Goal: Task Accomplishment & Management: Use online tool/utility

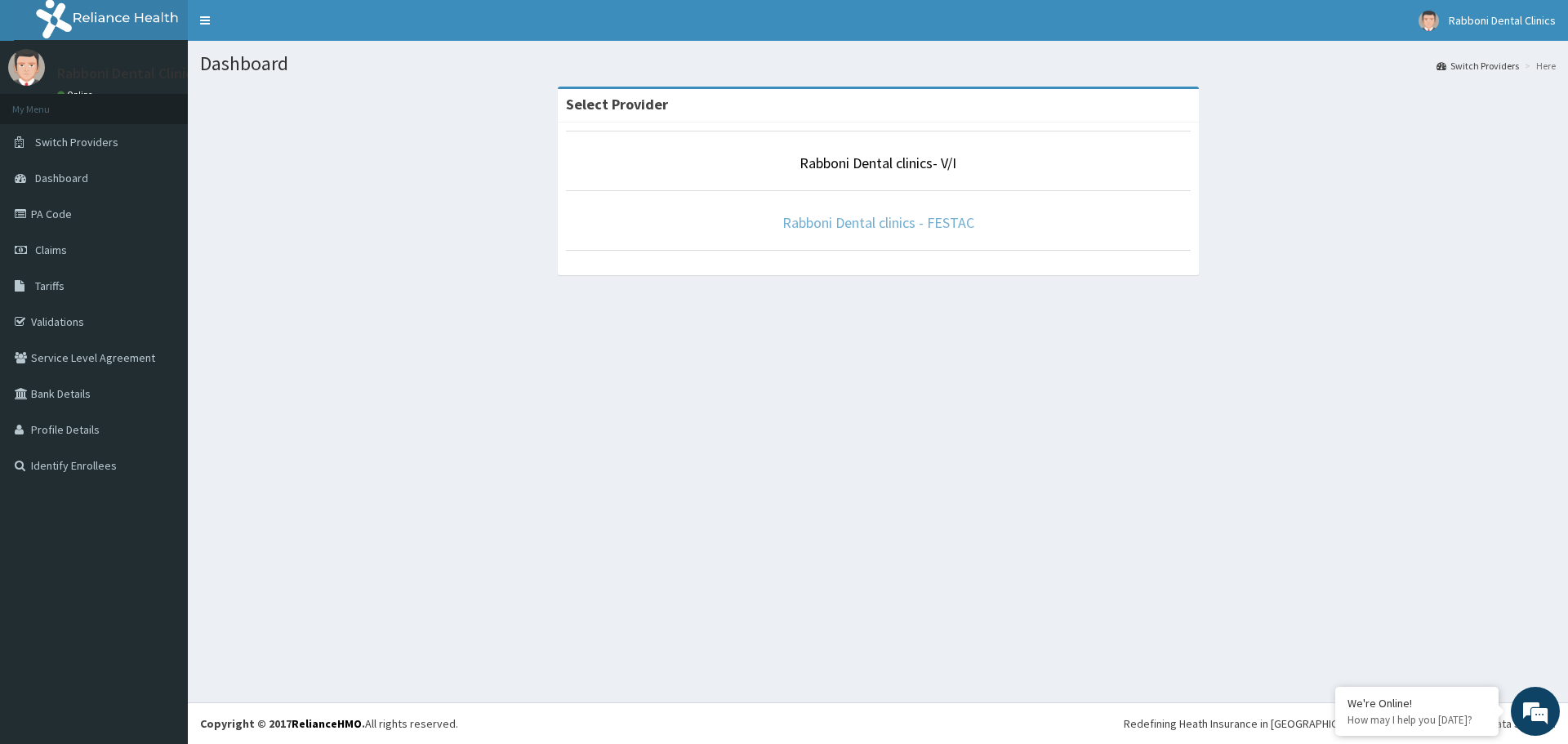
click at [799, 227] on link "Rabboni Dental clinics - FESTAC" at bounding box center [877, 222] width 192 height 18
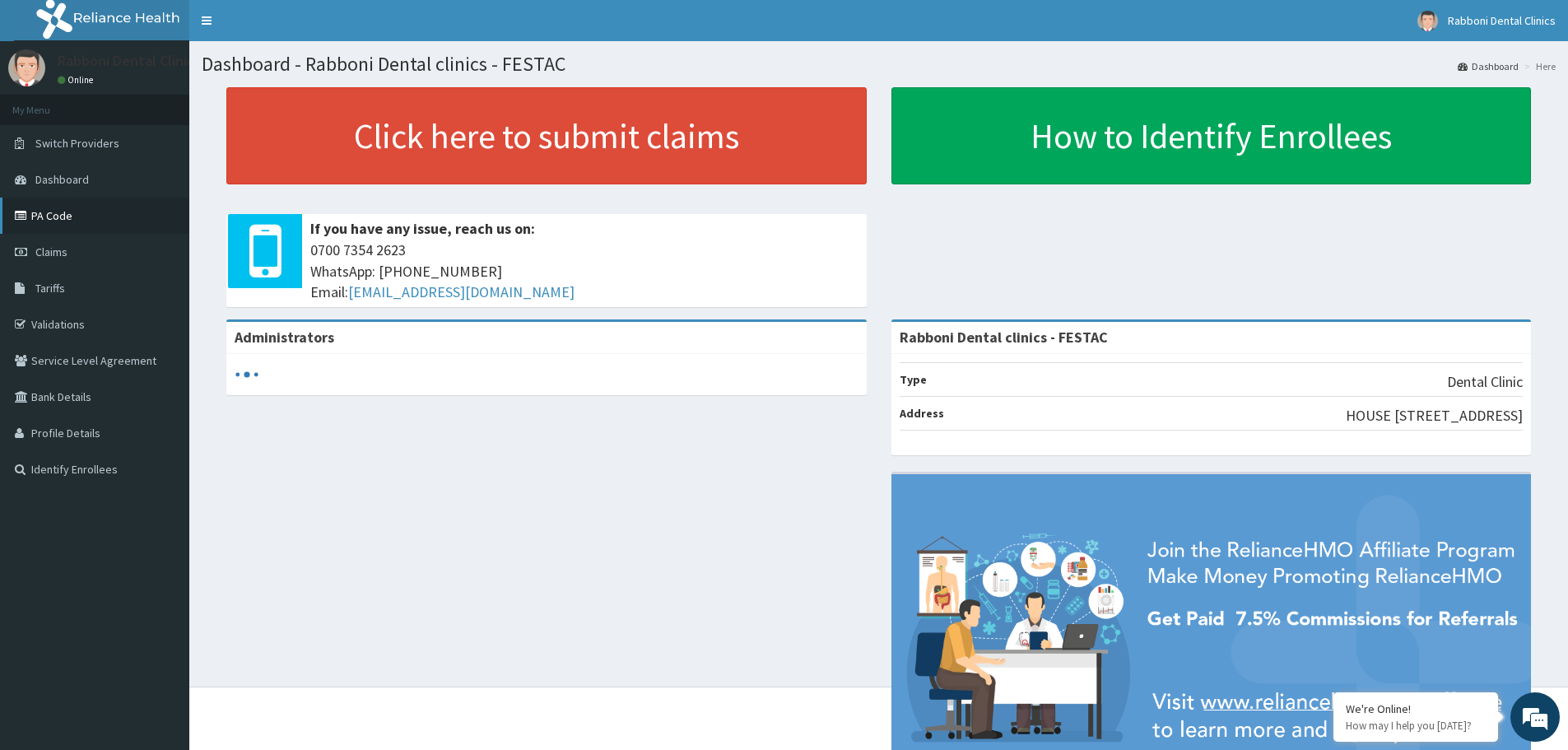
click at [98, 211] on link "PA Code" at bounding box center [94, 215] width 189 height 36
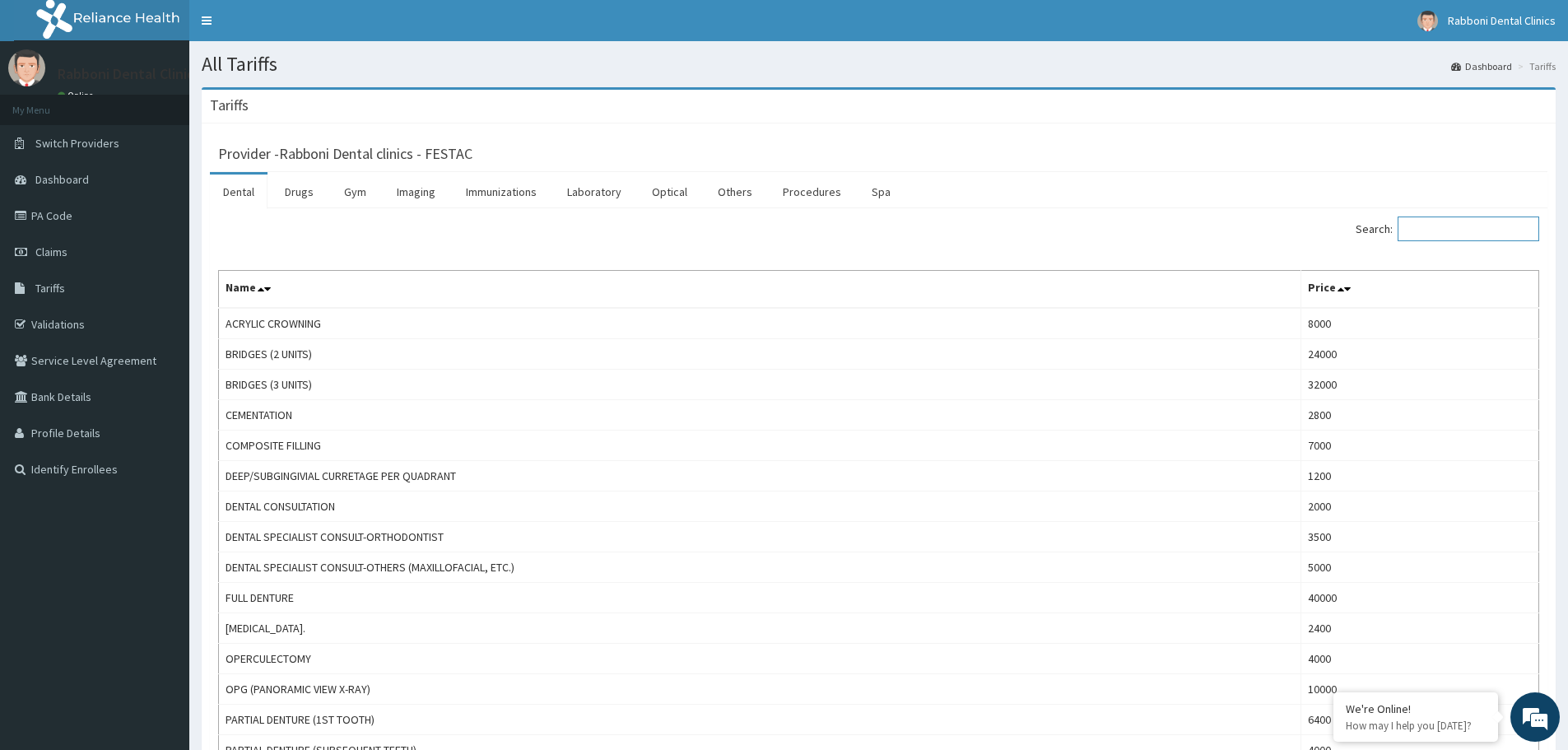
click at [1485, 231] on input "Search:" at bounding box center [1469, 228] width 141 height 25
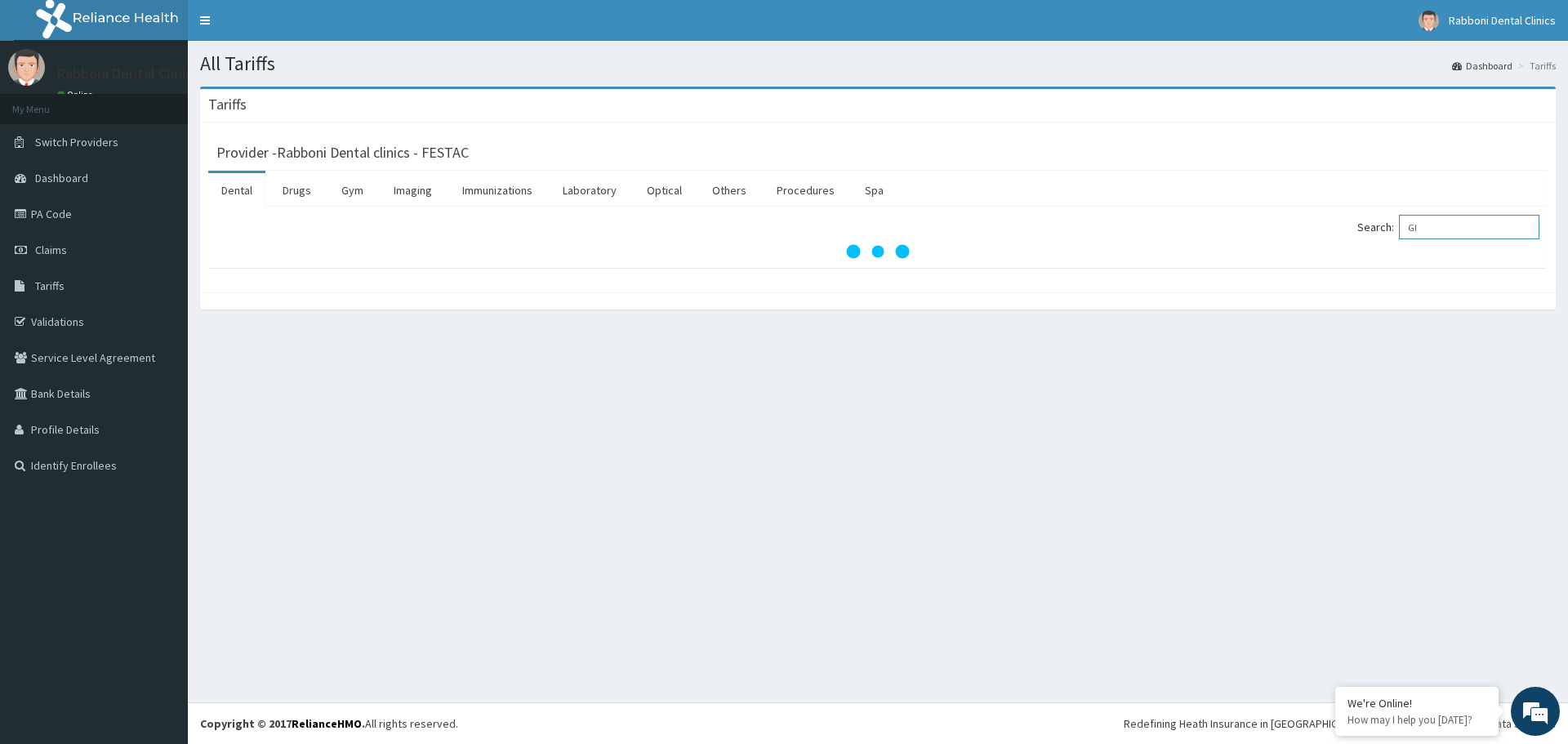
type input "G"
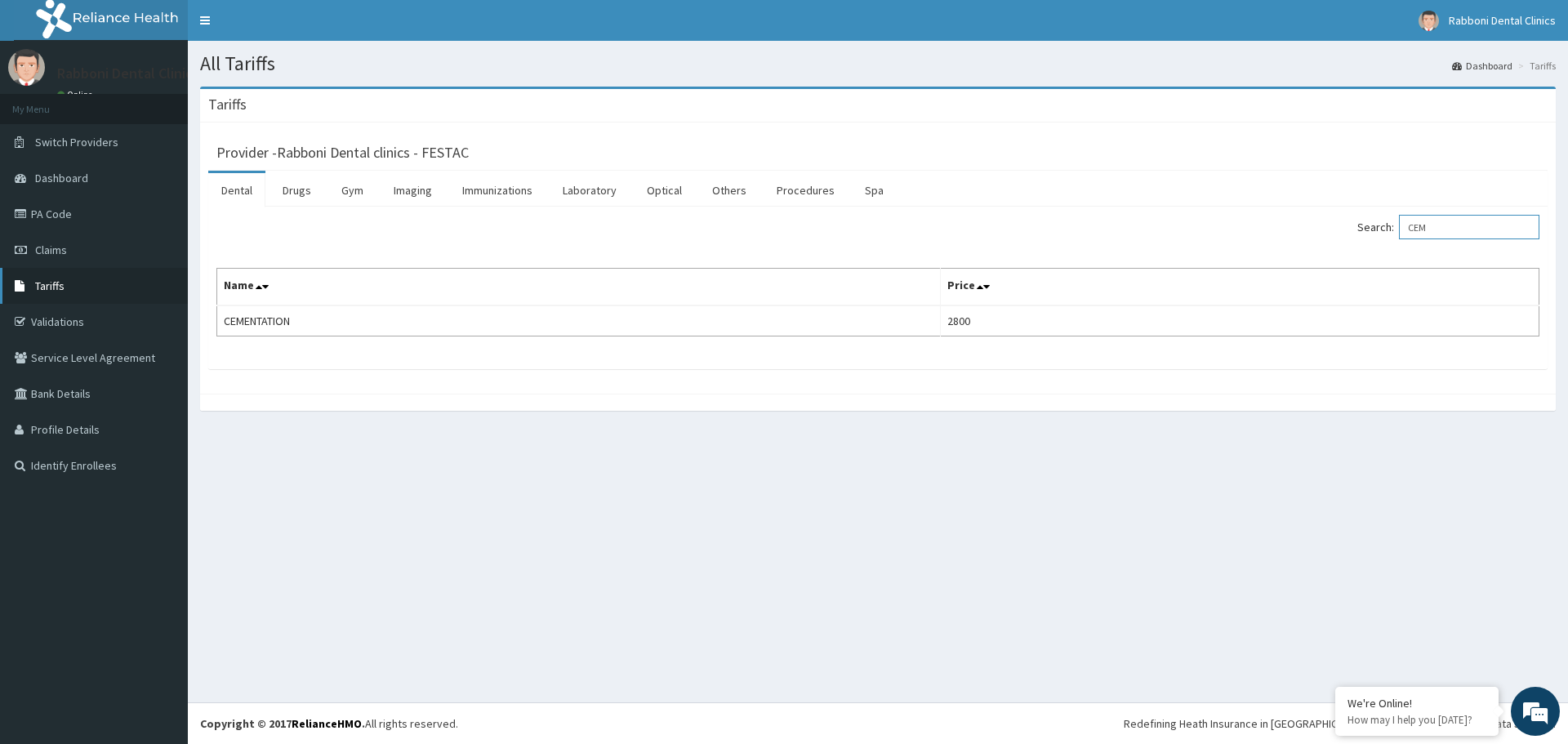
type input "CEM"
click at [60, 277] on link "Tariffs" at bounding box center [93, 285] width 188 height 36
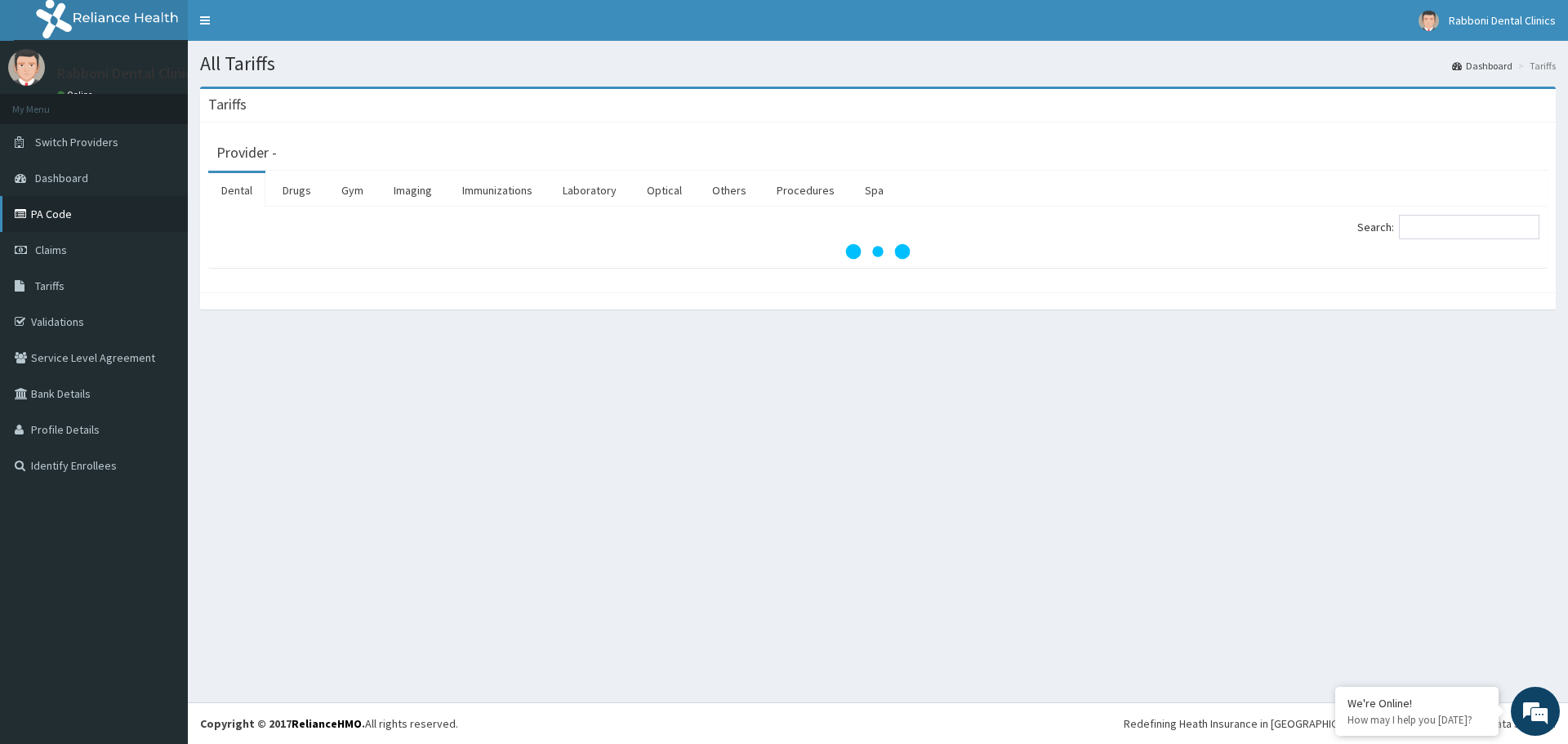
click at [46, 220] on link "PA Code" at bounding box center [93, 213] width 188 height 36
click at [1446, 230] on input "Search:" at bounding box center [1469, 227] width 140 height 24
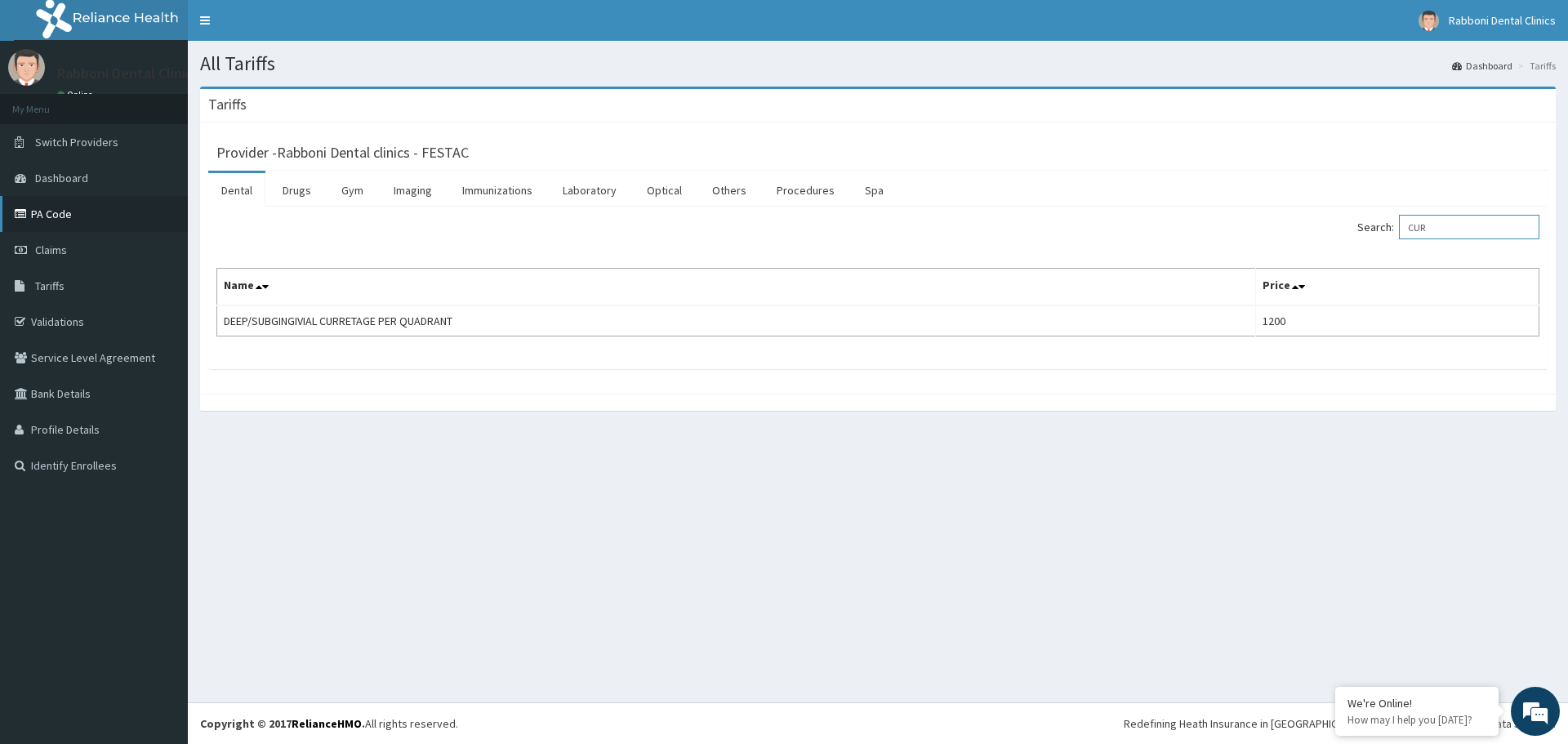
type input "CUR"
click at [53, 213] on link "PA Code" at bounding box center [93, 213] width 188 height 36
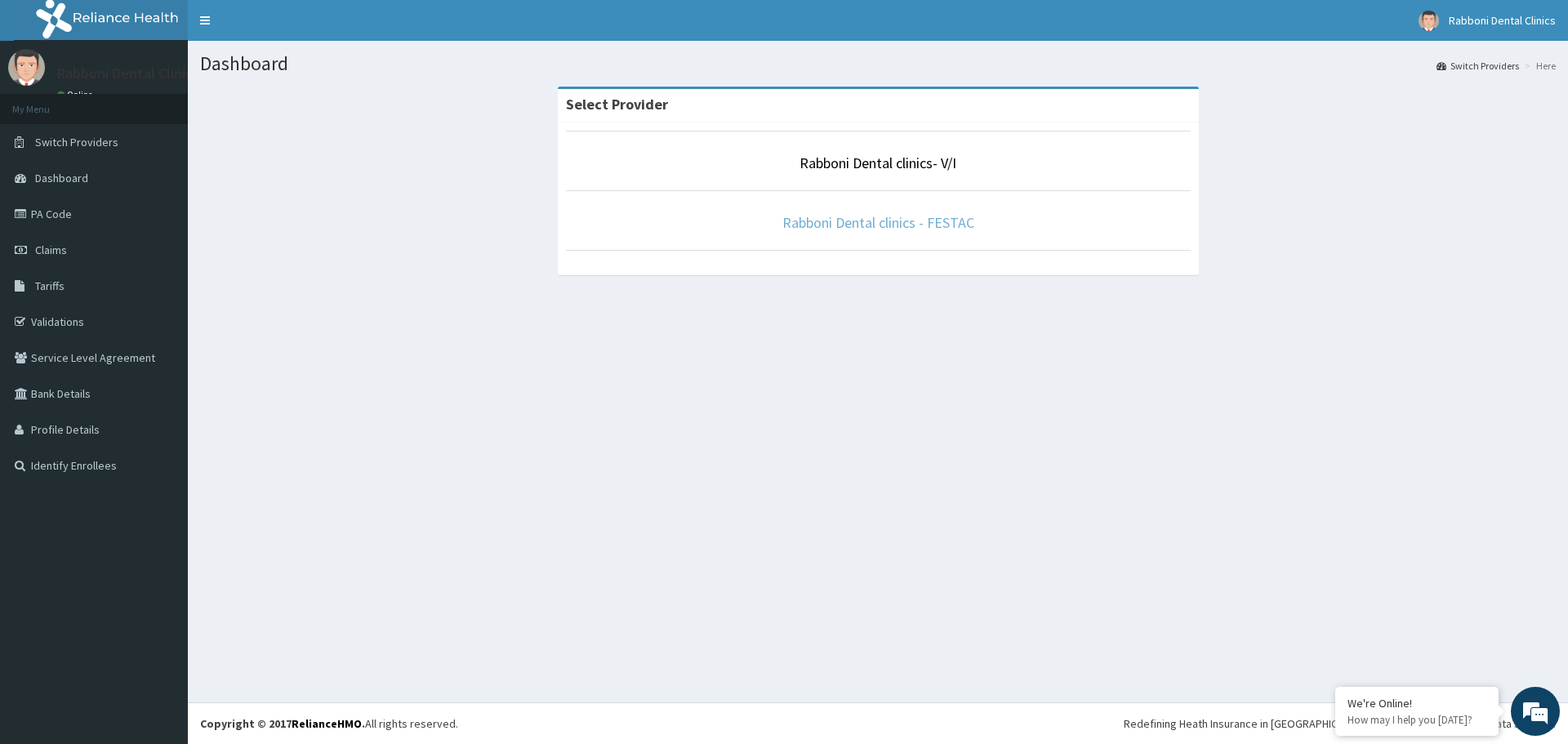
click at [888, 224] on link "Rabboni Dental clinics - FESTAC" at bounding box center [877, 222] width 192 height 18
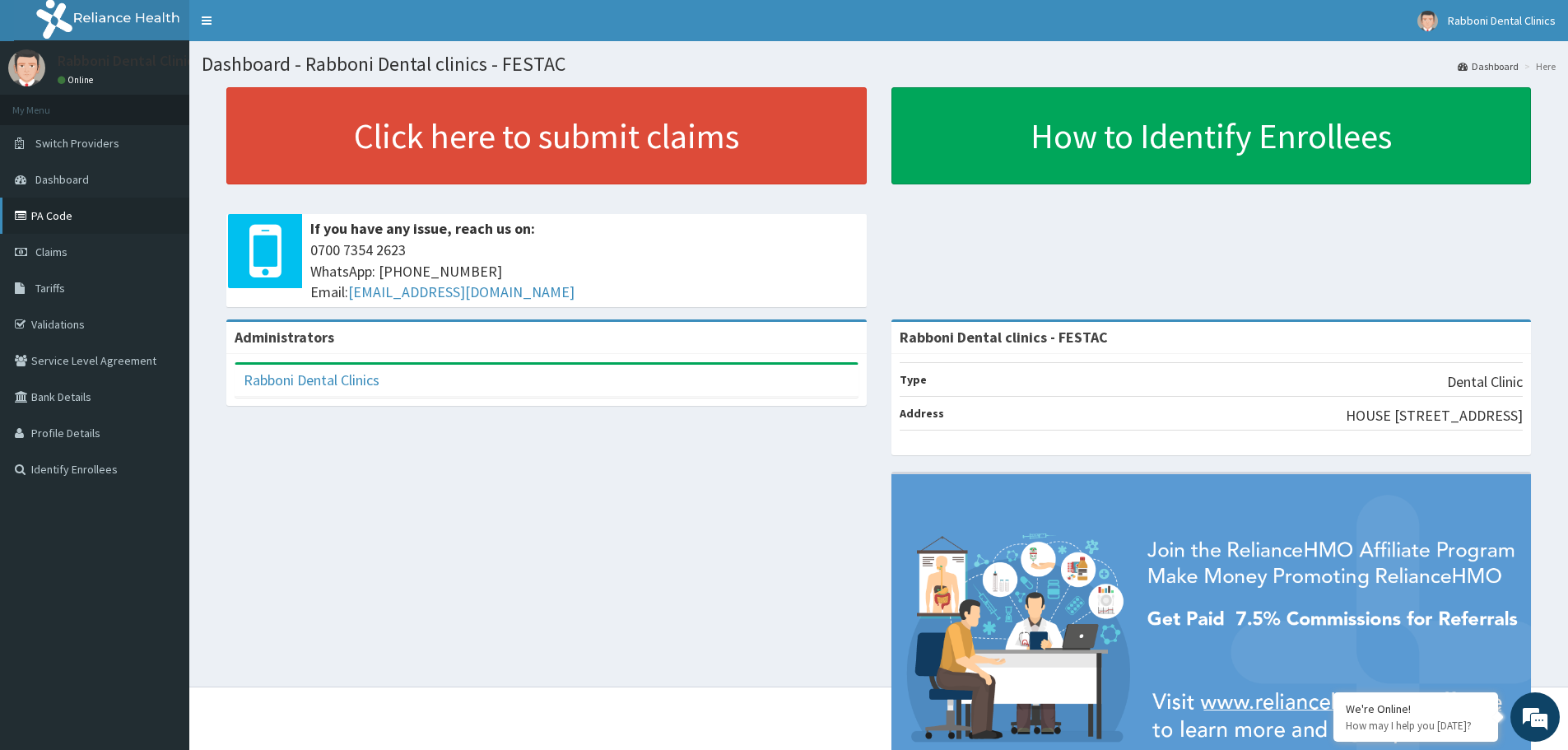
click at [83, 208] on link "PA Code" at bounding box center [94, 215] width 189 height 36
